Goal: Communication & Community: Answer question/provide support

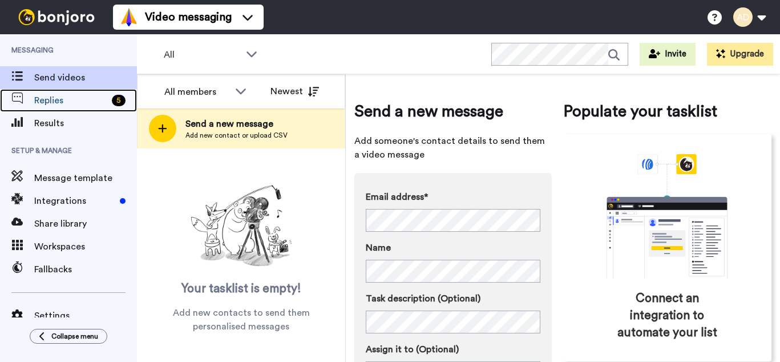
click at [63, 99] on span "Replies" at bounding box center [70, 101] width 73 height 14
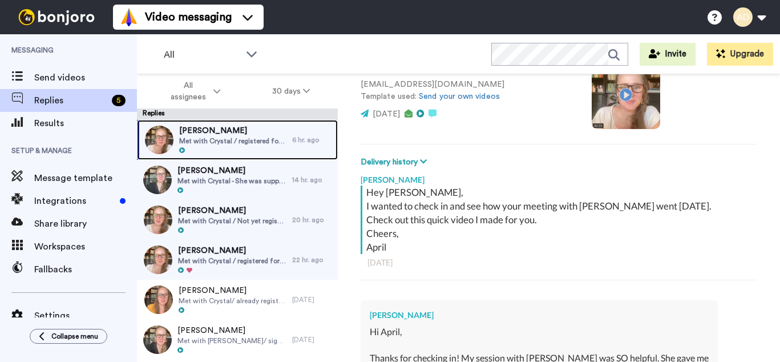
click at [246, 145] on div "Lisa Katzenberger Met with Crystal / registered for August 25 2025 Webinar" at bounding box center [233, 140] width 108 height 30
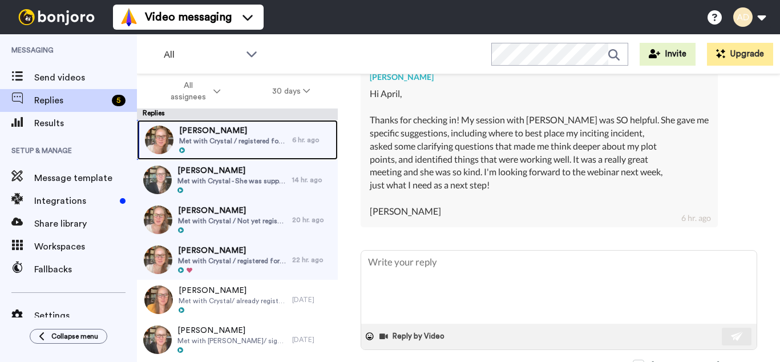
scroll to position [346, 0]
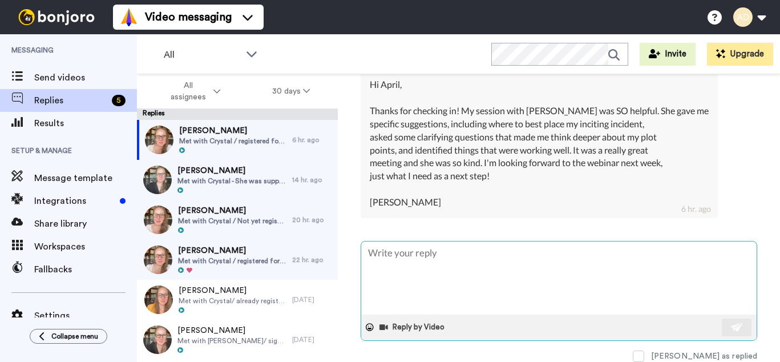
click at [419, 259] on textarea at bounding box center [558, 277] width 395 height 73
type textarea "x"
type textarea "Wo"
type textarea "x"
type textarea "Won"
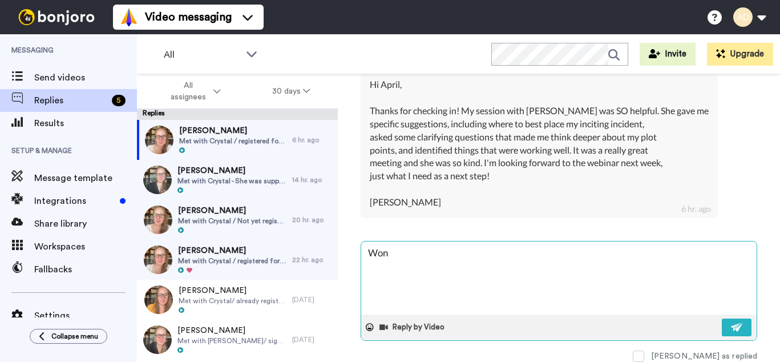
type textarea "x"
type textarea "Wond"
type textarea "x"
type textarea "Wonde"
type textarea "x"
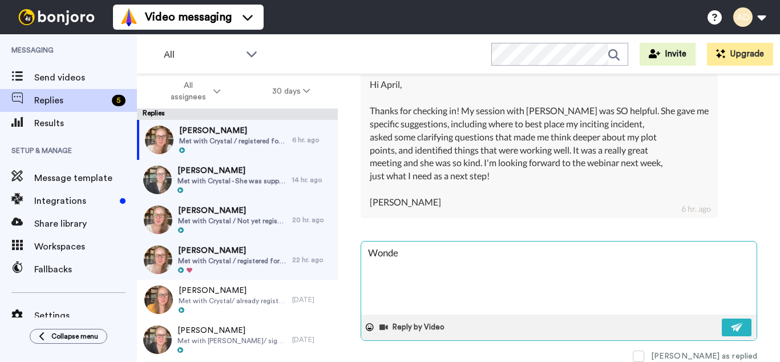
type textarea "Wonder"
type textarea "x"
type textarea "Wonderf"
type textarea "x"
type textarea "Wonderfu"
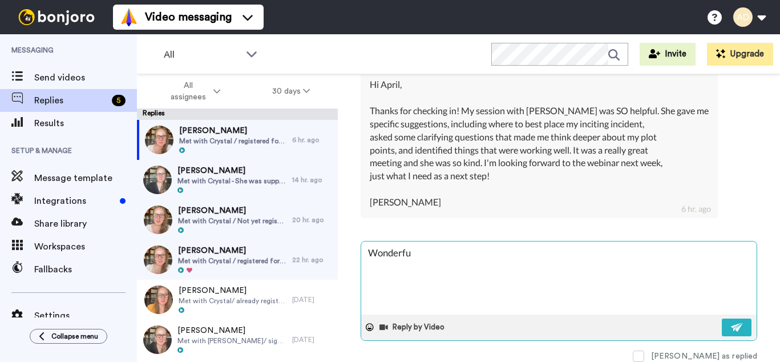
type textarea "x"
type textarea "Wonderful"
type textarea "x"
type textarea "Wonderful!"
type textarea "x"
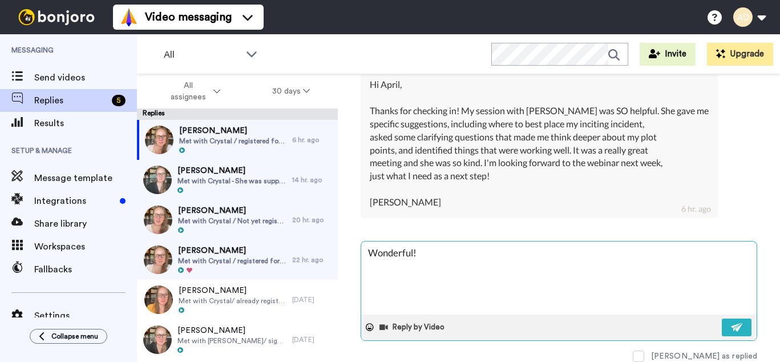
type textarea "Wonderful!"
type textarea "x"
type textarea "Wonderful! I"
type textarea "x"
type textarea "Wonderful! I'"
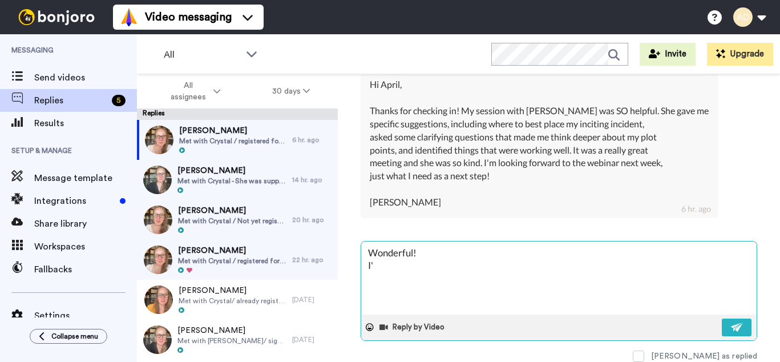
type textarea "x"
type textarea "Wonderful! I'm"
type textarea "x"
type textarea "Wonderful! I'm"
type textarea "x"
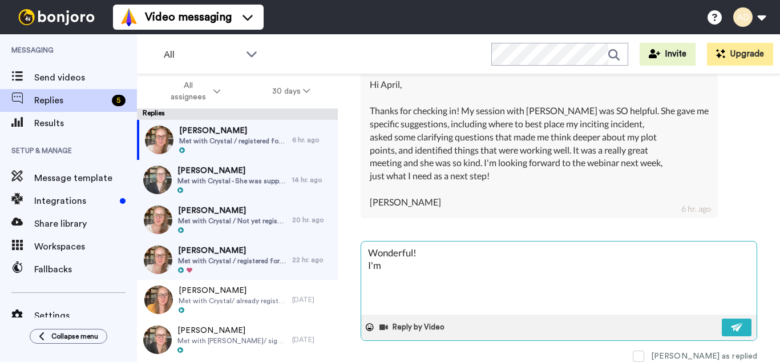
type textarea "Wonderful! I'm s"
type textarea "x"
type textarea "Wonderful! I'm so"
type textarea "x"
type textarea "Wonderful! I'm so"
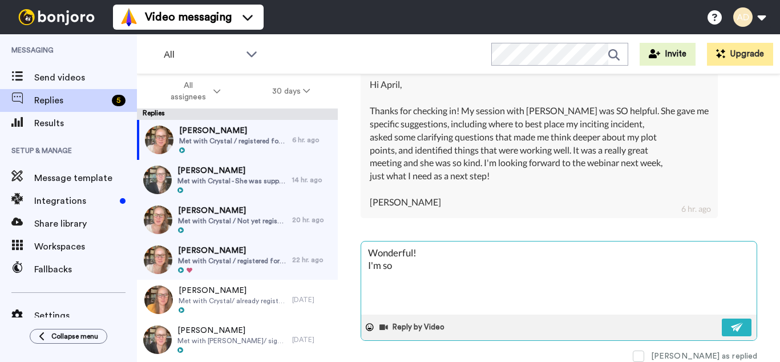
type textarea "x"
type textarea "Wonderful! I'm so g"
type textarea "x"
type textarea "Wonderful! I'm so gl"
type textarea "x"
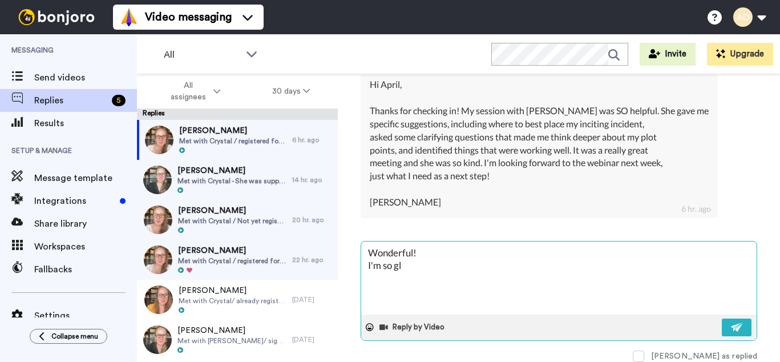
type textarea "Wonderful! I'm so gla"
type textarea "x"
type textarea "Wonderful! I'm so glad"
type textarea "x"
type textarea "Wonderful! I'm so glad"
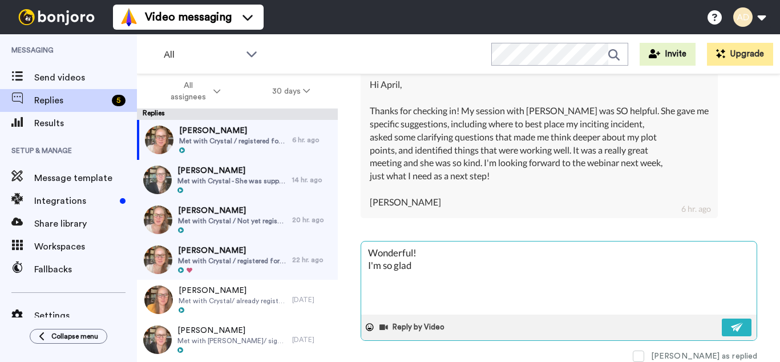
type textarea "x"
type textarea "Wonderful! I'm so glad t"
type textarea "x"
type textarea "Wonderful! I'm so glad to"
type textarea "x"
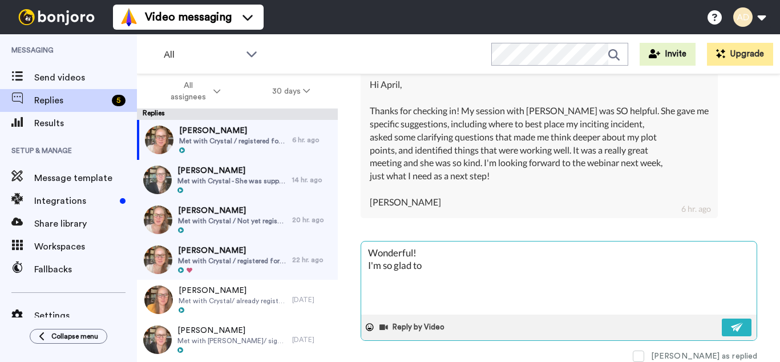
type textarea "Wonderful! I'm so glad to"
type textarea "x"
type textarea "Wonderful! I'm so glad to h"
type textarea "x"
type textarea "Wonderful! I'm so glad to he"
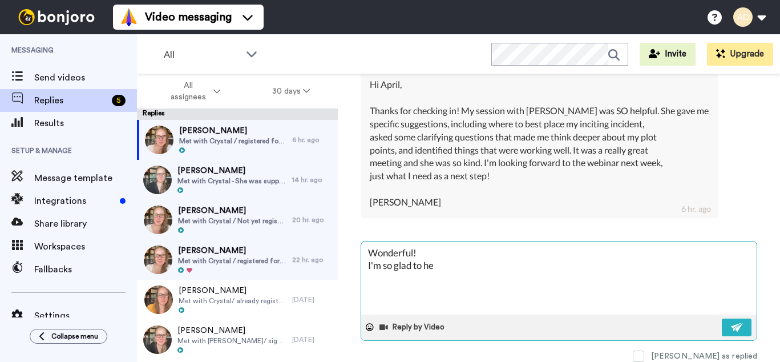
type textarea "x"
type textarea "Wonderful! I'm so glad to hea"
type textarea "x"
type textarea "Wonderful! I'm so glad to hear"
type textarea "x"
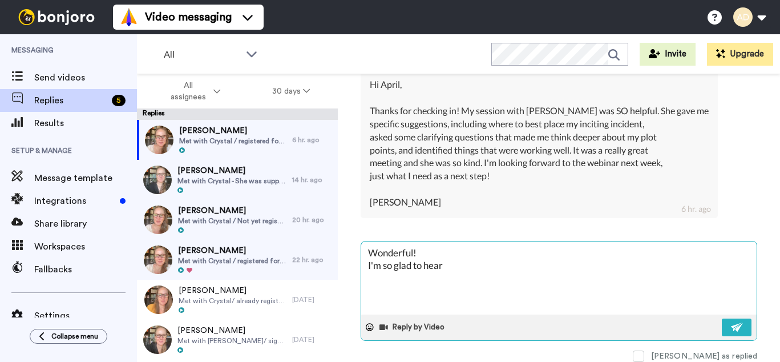
type textarea "Wonderful! I'm so glad to hear"
type textarea "x"
type textarea "Wonderful! I'm so glad to hear i"
type textarea "x"
type textarea "Wonderful! I'm so glad to hear it"
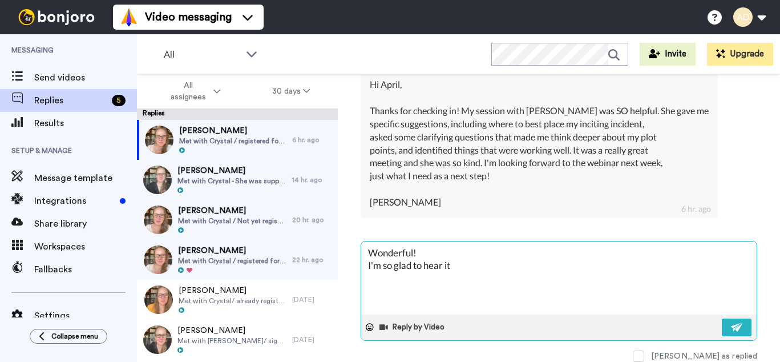
type textarea "x"
type textarea "Wonderful! I'm so glad to hear it."
type textarea "x"
type textarea "Wonderful! I'm so glad to hear it."
type textarea "x"
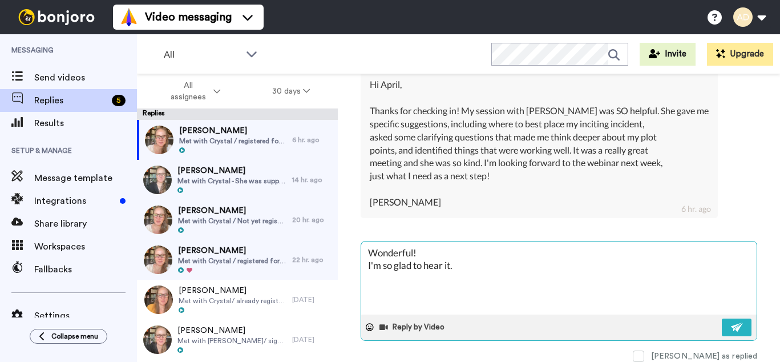
type textarea "Wonderful! I'm so glad to hear it."
type textarea "x"
type textarea "Wonderful! I'm so glad to hear it. S"
type textarea "x"
type textarea "Wonderful! I'm so glad to hear it. Se"
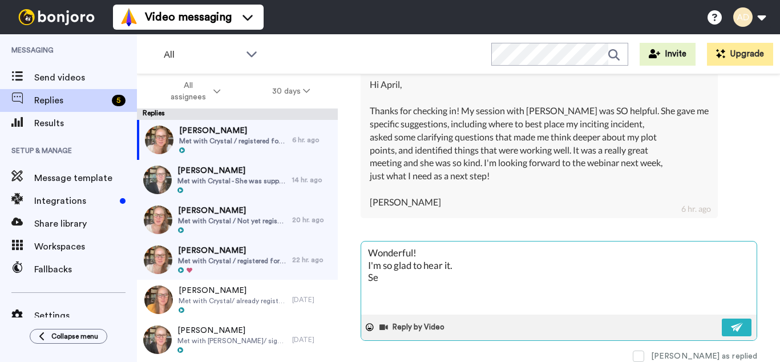
type textarea "x"
type textarea "Wonderful! I'm so glad to hear it. See"
type textarea "x"
type textarea "Wonderful! I'm so glad to hear it. See"
type textarea "x"
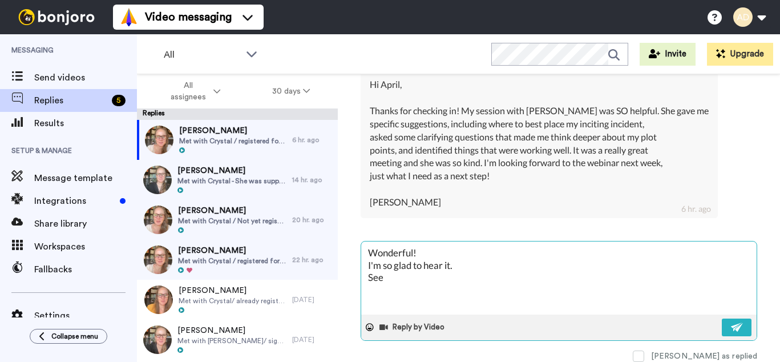
type textarea "Wonderful! I'm so glad to hear it. See y"
type textarea "x"
type textarea "Wonderful! I'm so glad to hear it. See yo"
type textarea "x"
type textarea "Wonderful! I'm so glad to hear it. See you"
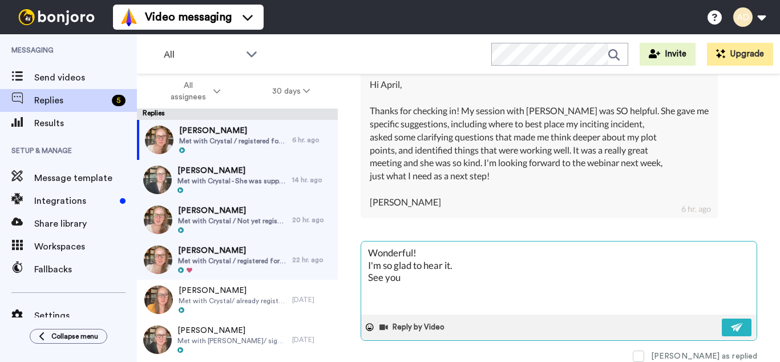
type textarea "x"
type textarea "Wonderful! I'm so glad to hear it. See you s"
type textarea "x"
type textarea "Wonderful! I'm so glad to hear it. See you so"
type textarea "x"
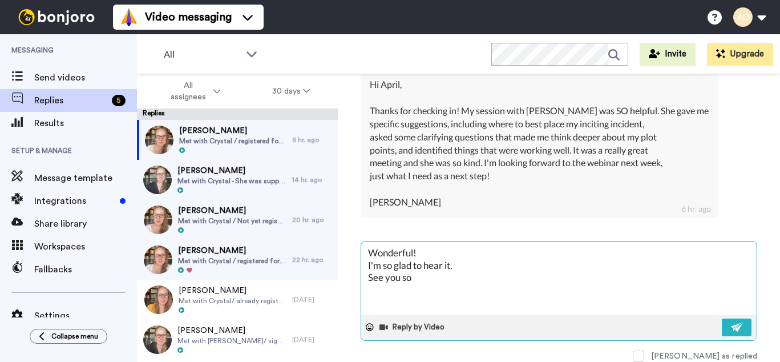
type textarea "Wonderful! I'm so glad to hear it. See you soo"
type textarea "x"
type textarea "Wonderful! I'm so glad to hear it. See you soon"
type textarea "x"
type textarea "Wonderful! I'm so glad to hear it. See you soon."
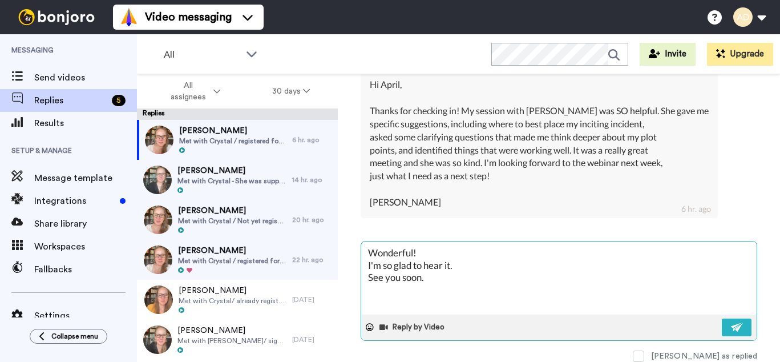
type textarea "x"
type textarea "Wonderful! I'm so glad to hear it. See you soon."
type textarea "x"
type textarea "Wonderful! I'm so glad to hear it. See you soon. C"
type textarea "x"
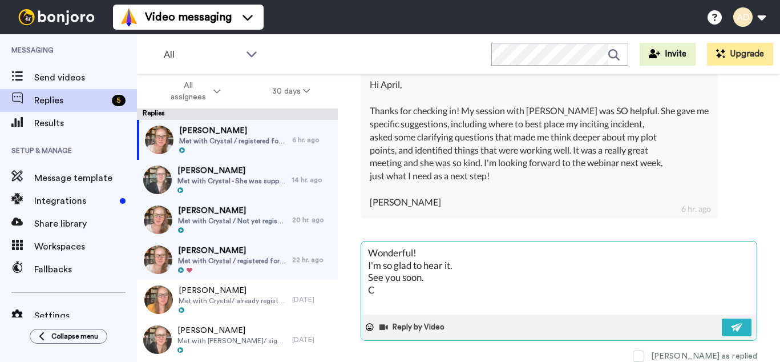
type textarea "Wonderful! I'm so glad to hear it. See you soon. Ch"
type textarea "x"
type textarea "Wonderful! I'm so glad to hear it. See you soon. Che"
type textarea "x"
type textarea "Wonderful! I'm so glad to hear it. See you soon. Chee"
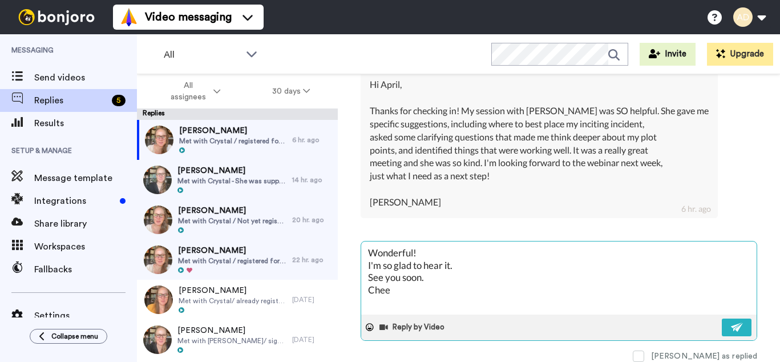
type textarea "x"
type textarea "Wonderful! I'm so glad to hear it. See you soon. Cheer"
type textarea "x"
type textarea "Wonderful! I'm so glad to hear it. See you soon. Cheers"
type textarea "x"
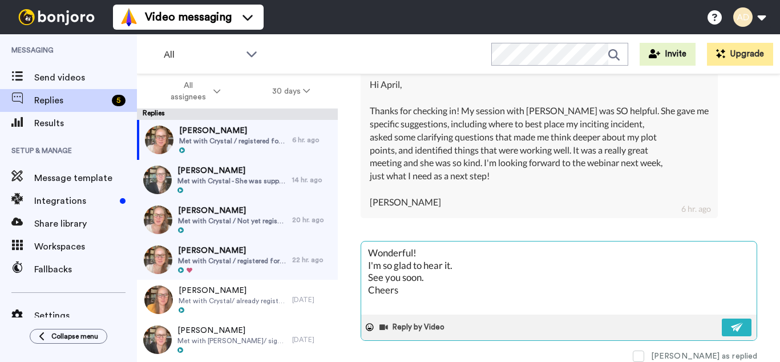
type textarea "Wonderful! I'm so glad to hear it. See you soon. Cheers,"
type textarea "x"
type textarea "Wonderful! I'm so glad to hear it. See you soon. Cheers,"
type textarea "x"
type textarea "Wonderful! I'm so glad to hear it. See you soon. Cheers, A"
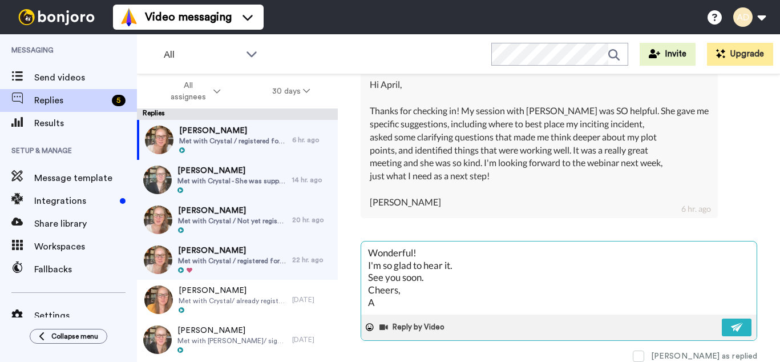
type textarea "x"
type textarea "Wonderful! I'm so glad to hear it. See you soon. Cheers, Ap"
type textarea "x"
type textarea "Wonderful! I'm so glad to hear it. See you soon. Cheers, Apr"
type textarea "x"
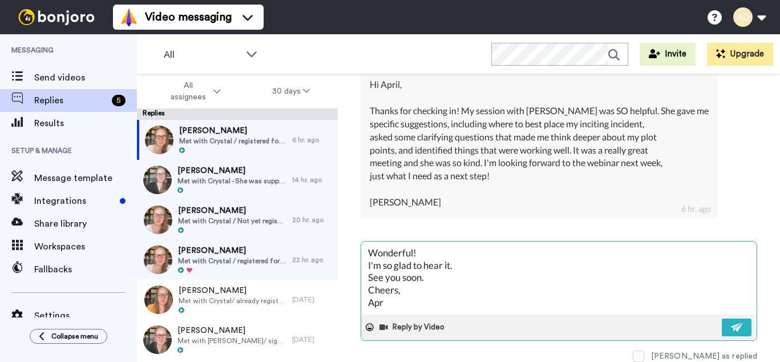
type textarea "Wonderful! I'm so glad to hear it. See you soon. Cheers, Apri"
type textarea "x"
type textarea "Wonderful! I'm so glad to hear it. See you soon. Cheers, April"
click at [732, 332] on button at bounding box center [737, 327] width 30 height 18
type textarea "x"
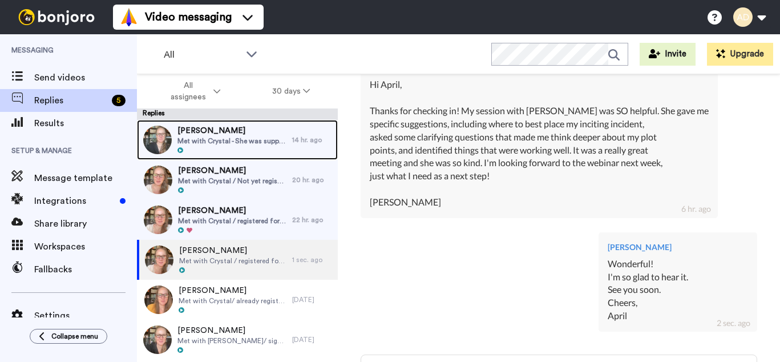
click at [209, 141] on span "Met with Crystal - She was supposed to have the FITO call with you but switched…" at bounding box center [231, 140] width 109 height 9
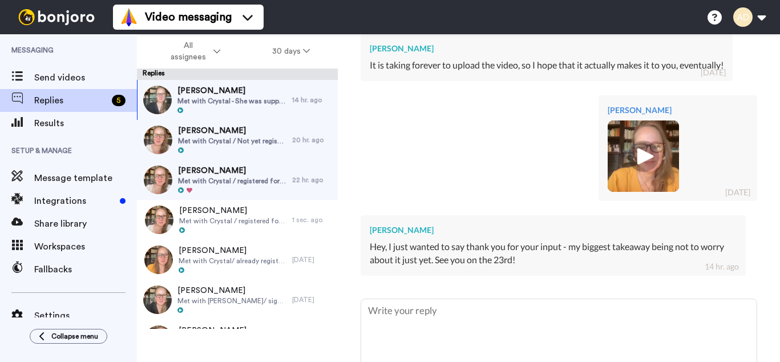
scroll to position [518, 0]
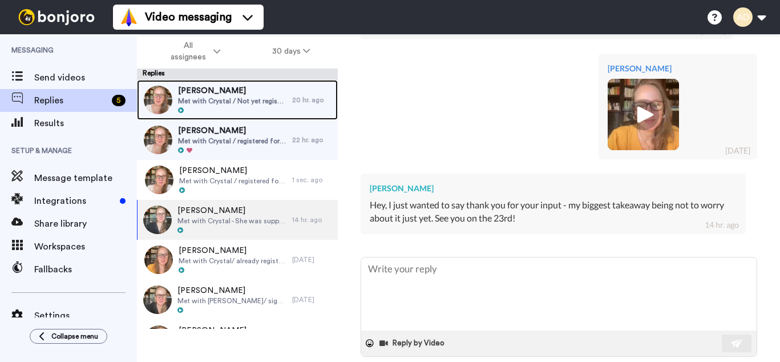
click at [230, 99] on span "Met with Crystal / Not yet registered for the Webinar, she attended the recent …" at bounding box center [232, 100] width 108 height 9
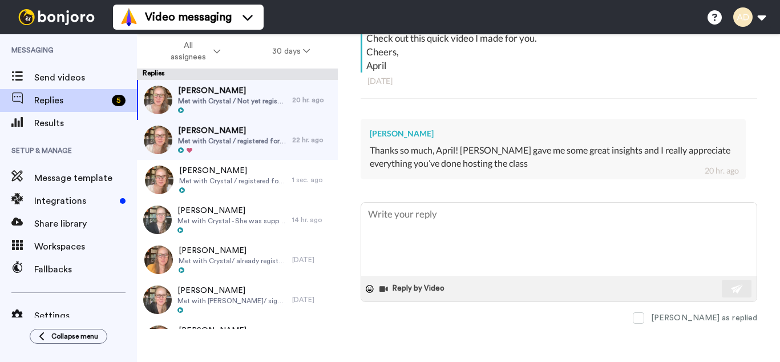
scroll to position [241, 0]
click at [644, 316] on span at bounding box center [638, 316] width 11 height 11
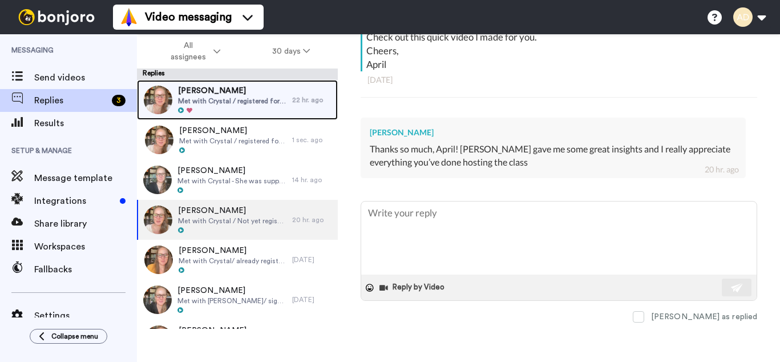
click at [241, 95] on span "[PERSON_NAME]" at bounding box center [232, 90] width 108 height 11
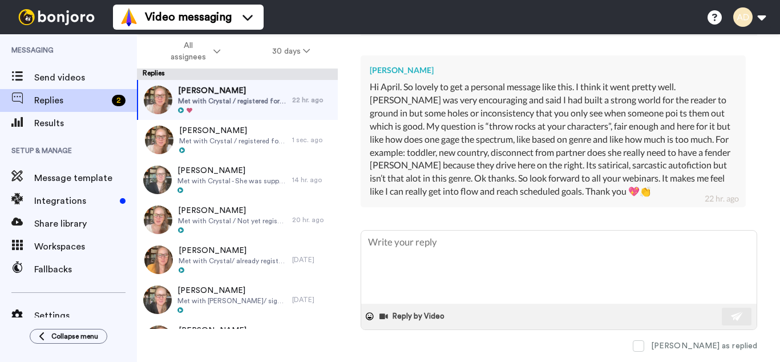
scroll to position [302, 0]
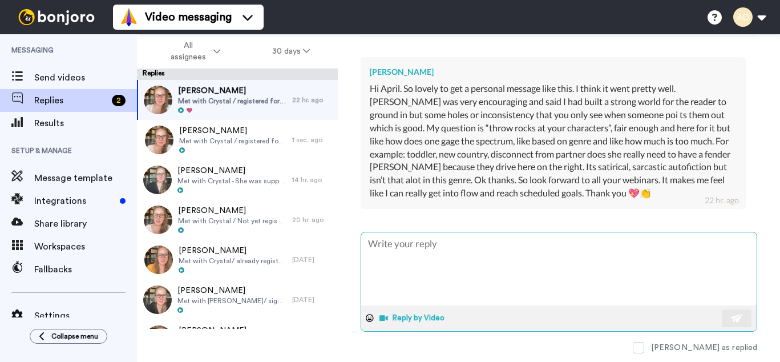
click at [408, 317] on button "Reply by Video" at bounding box center [413, 317] width 70 height 17
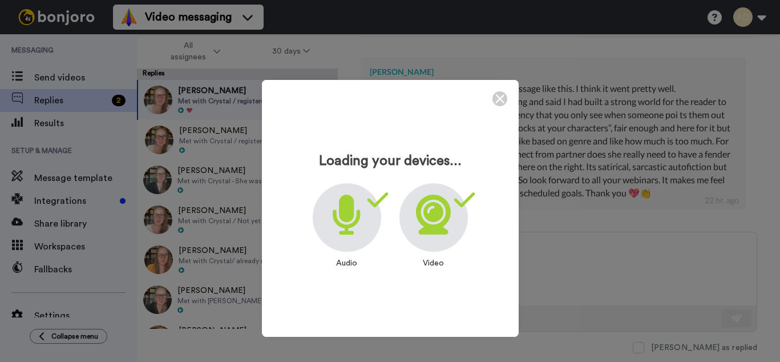
click at [434, 220] on icon at bounding box center [433, 215] width 35 height 40
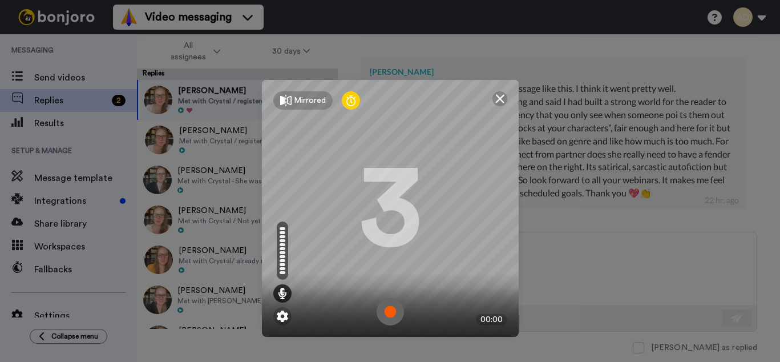
click at [390, 315] on img at bounding box center [389, 311] width 27 height 27
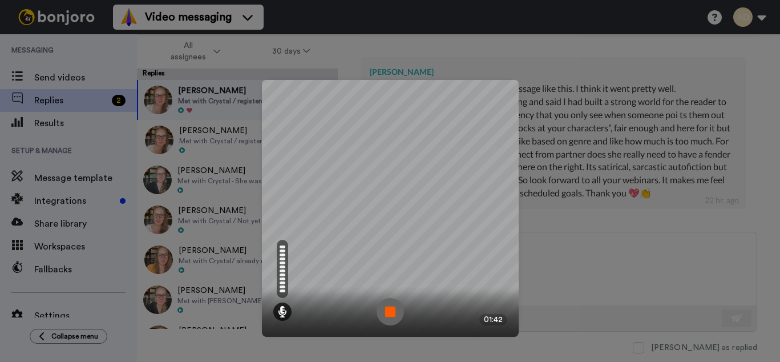
click at [390, 311] on img at bounding box center [389, 311] width 27 height 27
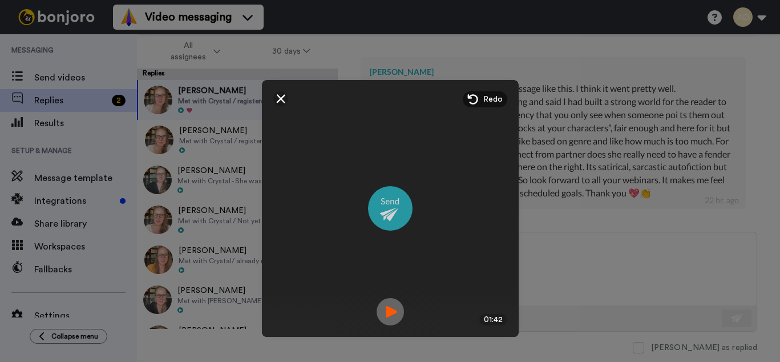
click at [391, 212] on img at bounding box center [390, 208] width 44 height 44
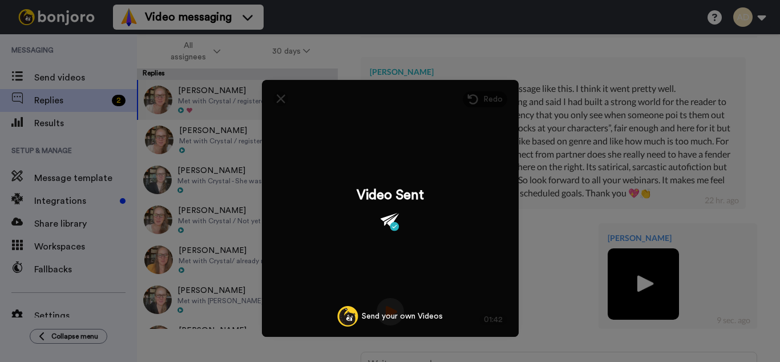
click at [540, 212] on div "Mirrored Redo 3 01:42 Video Sent Send your own Videos" at bounding box center [390, 181] width 780 height 362
type textarea "x"
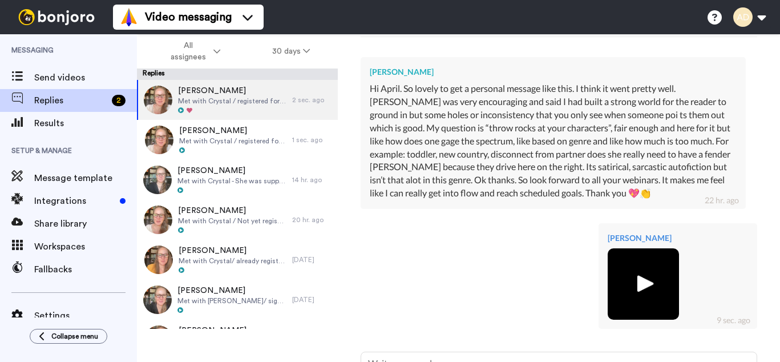
scroll to position [452, 0]
